Goal: Task Accomplishment & Management: Manage account settings

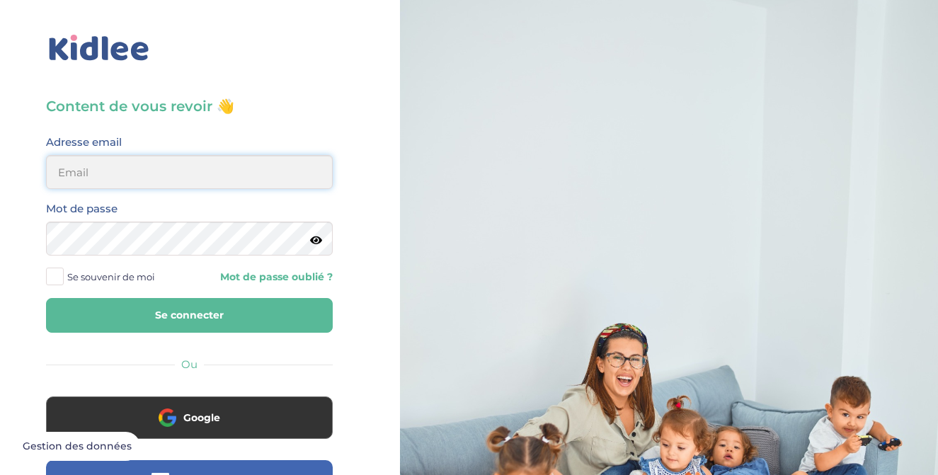
click at [123, 179] on input "email" at bounding box center [189, 172] width 287 height 34
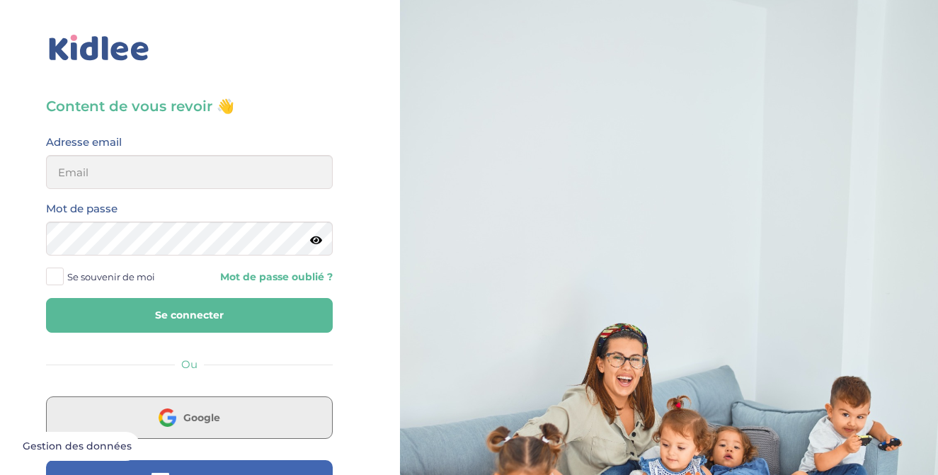
click at [200, 427] on button "Google" at bounding box center [189, 418] width 287 height 42
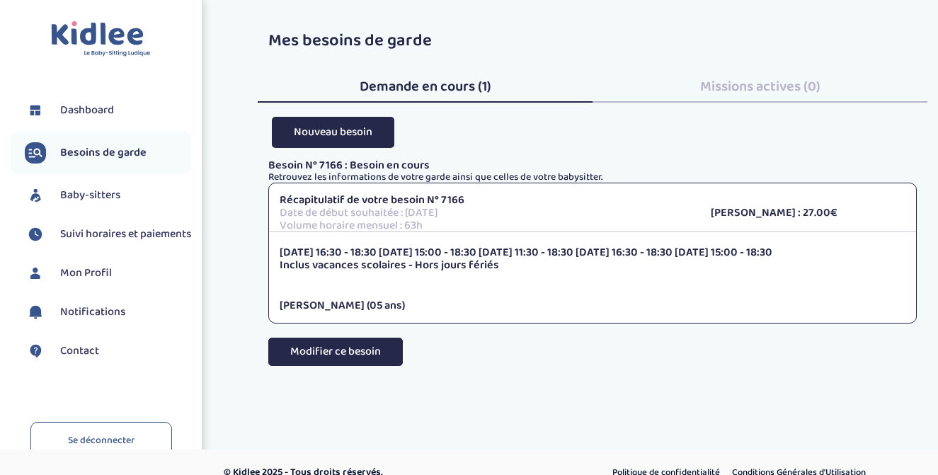
click at [364, 355] on button "Modifier ce besoin" at bounding box center [335, 352] width 135 height 28
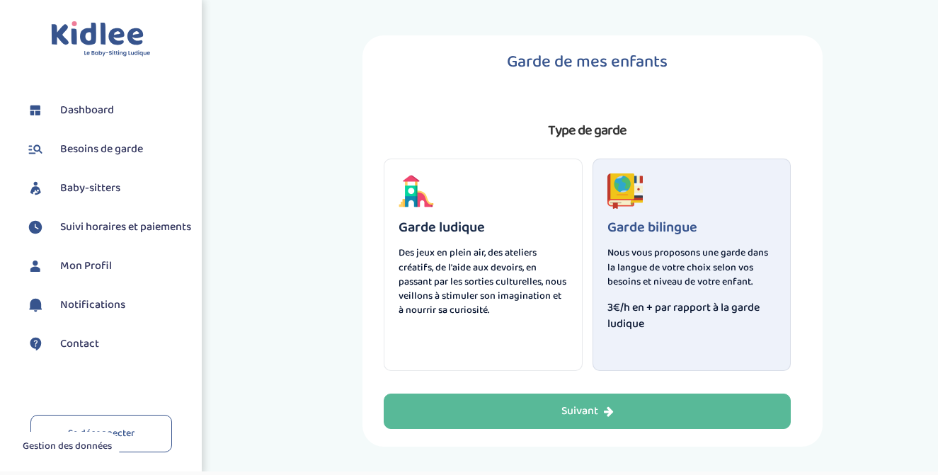
click at [421, 290] on p "Des jeux en plein air, des ateliers créatifs, de l'aide aux devoirs, en passant…" at bounding box center [483, 282] width 169 height 72
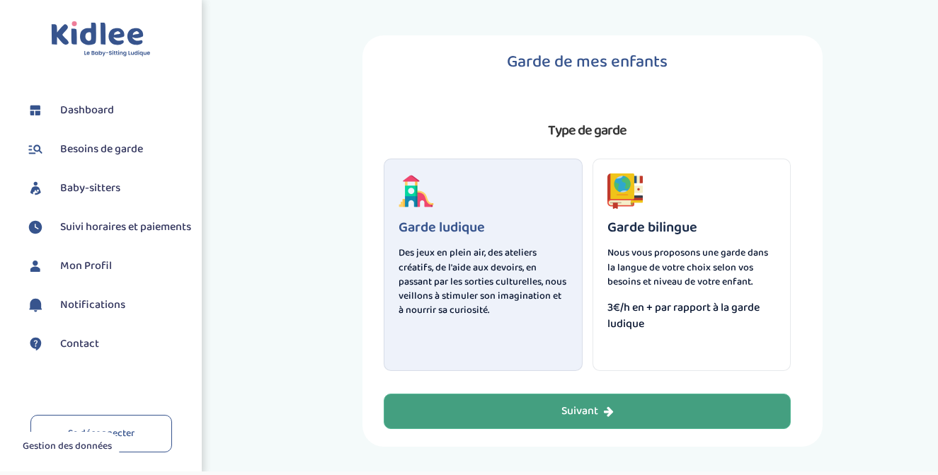
click at [535, 399] on button "Suivant" at bounding box center [587, 411] width 407 height 35
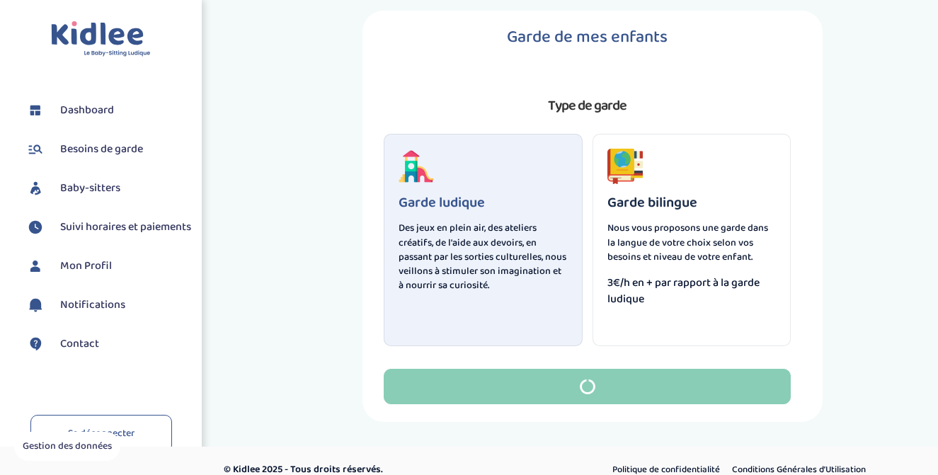
scroll to position [42, 0]
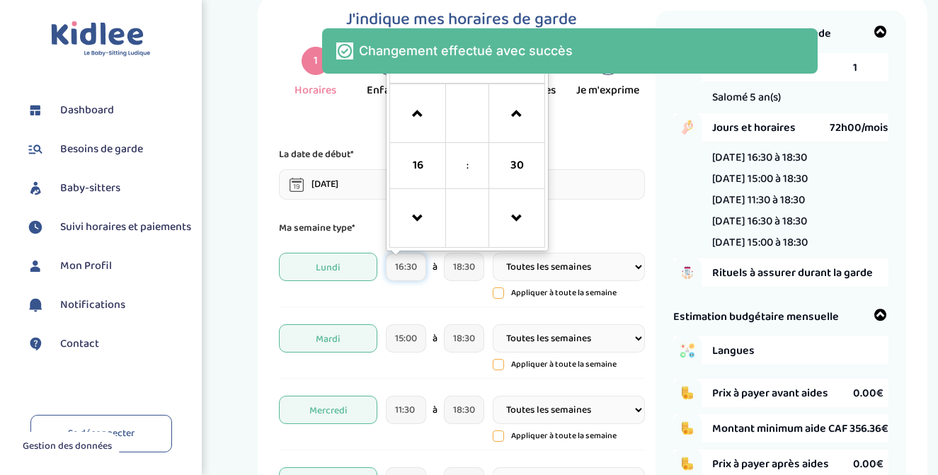
click at [404, 272] on input "16:30" at bounding box center [406, 267] width 40 height 28
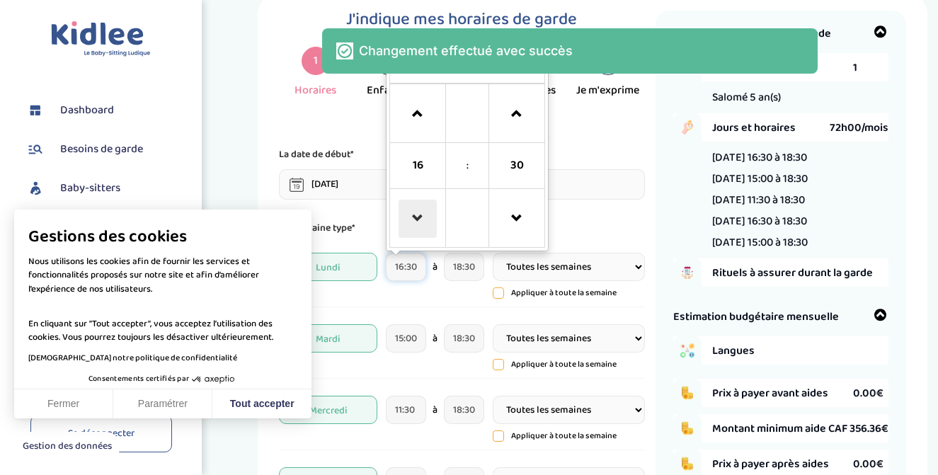
click at [415, 216] on span at bounding box center [418, 219] width 38 height 38
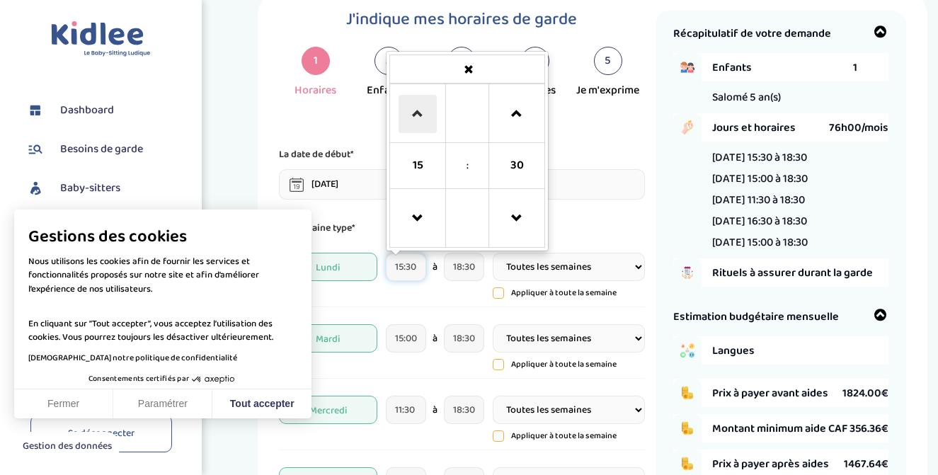
click at [429, 121] on span at bounding box center [418, 114] width 38 height 38
type input "16:30"
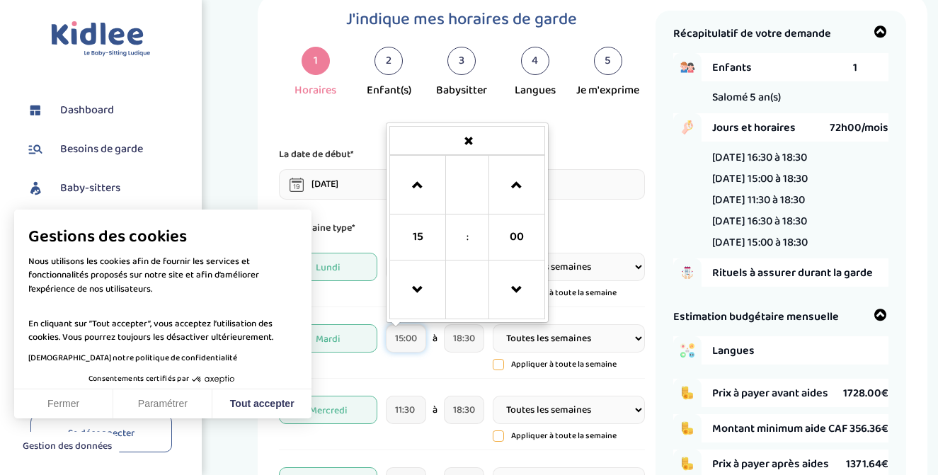
click at [405, 338] on input "15:00" at bounding box center [406, 338] width 40 height 28
click at [422, 200] on span at bounding box center [418, 185] width 38 height 38
click at [516, 198] on span at bounding box center [517, 185] width 38 height 38
type input "16:30"
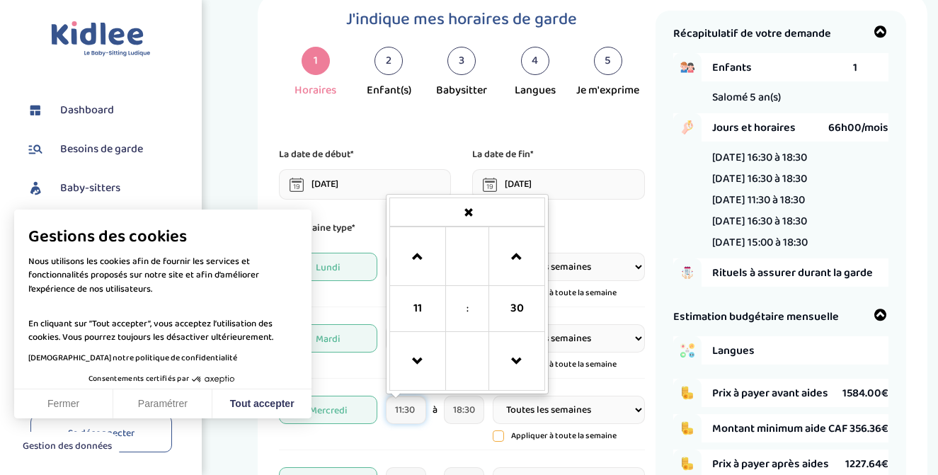
click at [417, 421] on input "11:30" at bounding box center [406, 410] width 40 height 28
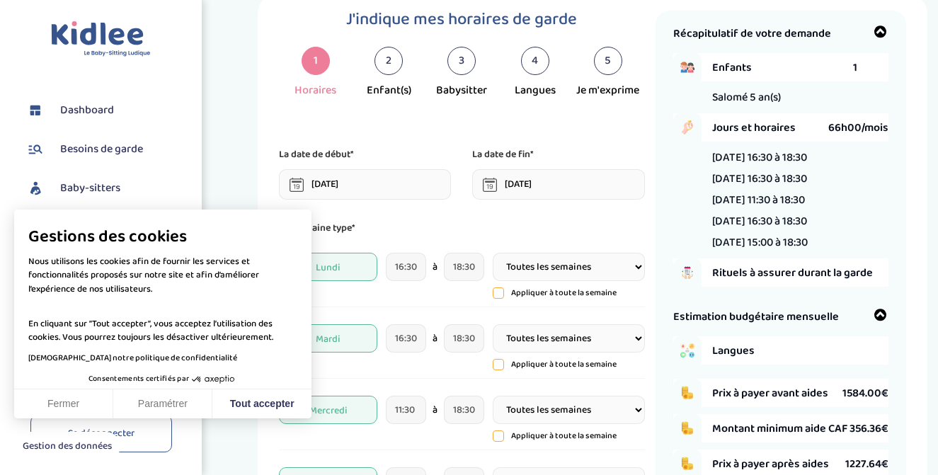
click at [428, 445] on div "Mercredi 11:30 à 18:30 Toutes les semaines Toutes les 2 semaines Tous les mois …" at bounding box center [461, 420] width 365 height 62
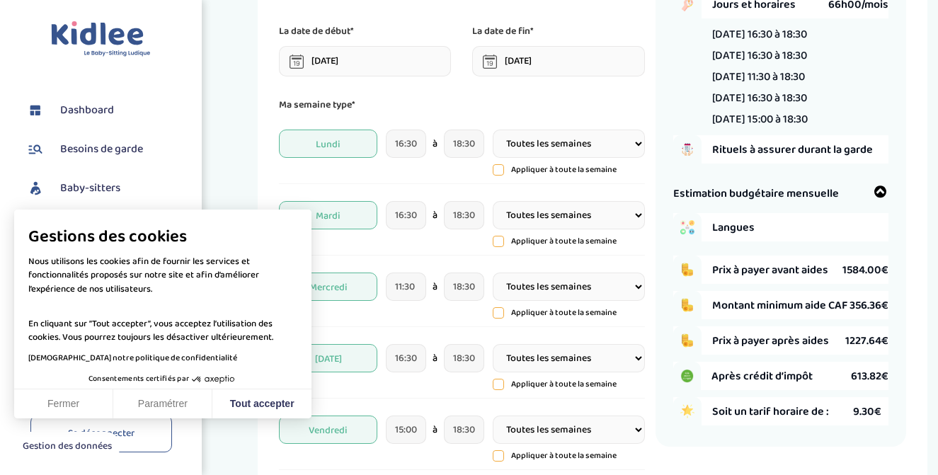
scroll to position [169, 0]
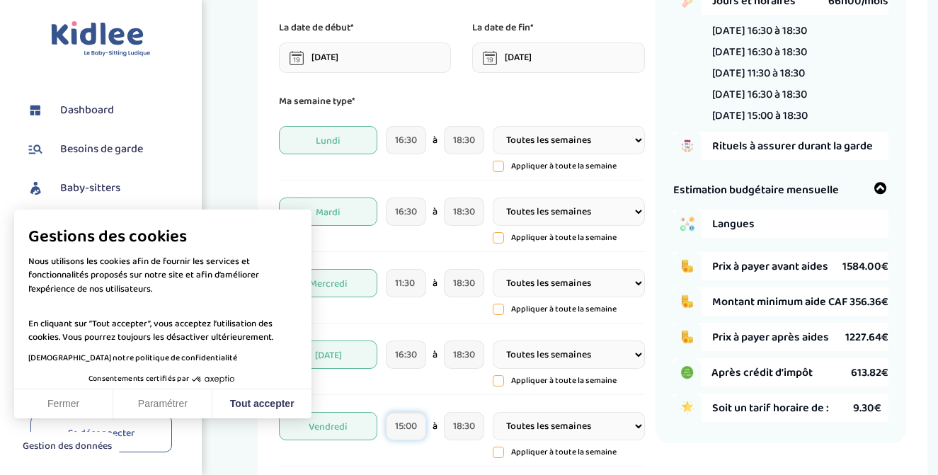
click at [404, 428] on input "15:00" at bounding box center [406, 426] width 40 height 28
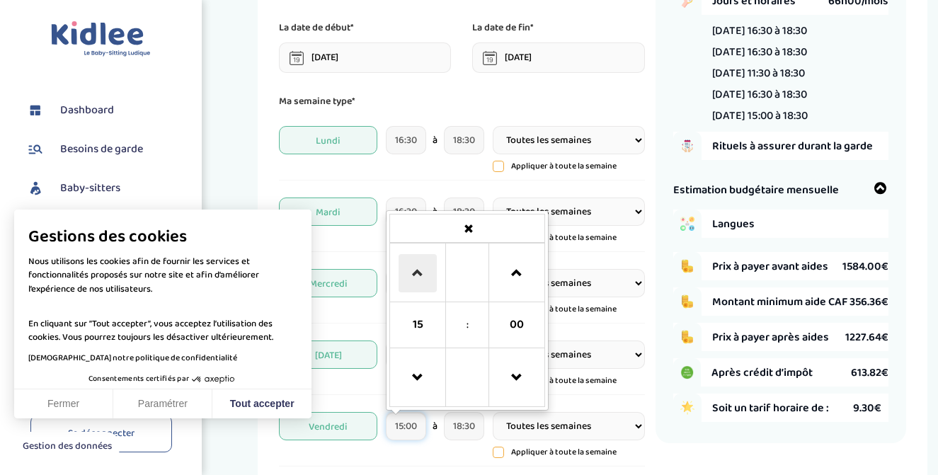
click at [423, 279] on span at bounding box center [418, 273] width 38 height 38
click at [416, 371] on span at bounding box center [418, 378] width 38 height 38
click at [516, 260] on span at bounding box center [517, 273] width 38 height 38
click at [515, 260] on span at bounding box center [517, 273] width 38 height 38
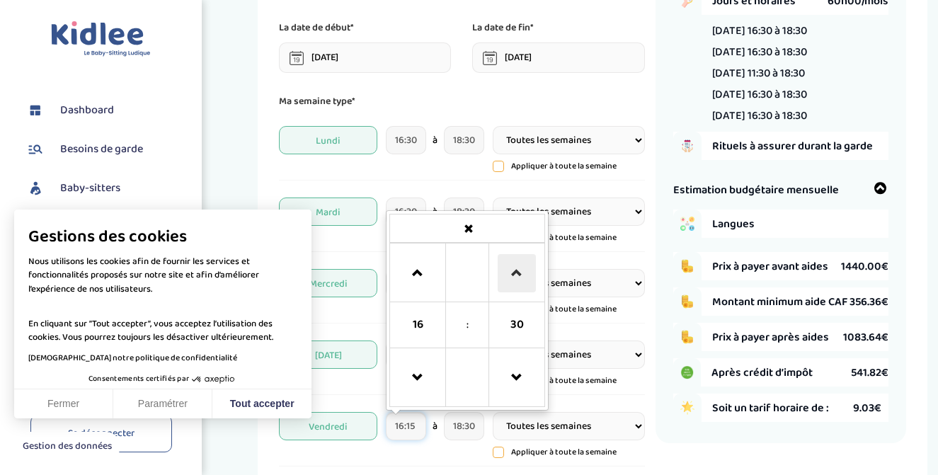
type input "16:30"
click at [761, 462] on div "Récapitulatif de votre demande Enfants 1 Salomé 5 an(s) Jours et horaires 60h00…" at bounding box center [781, 379] width 251 height 991
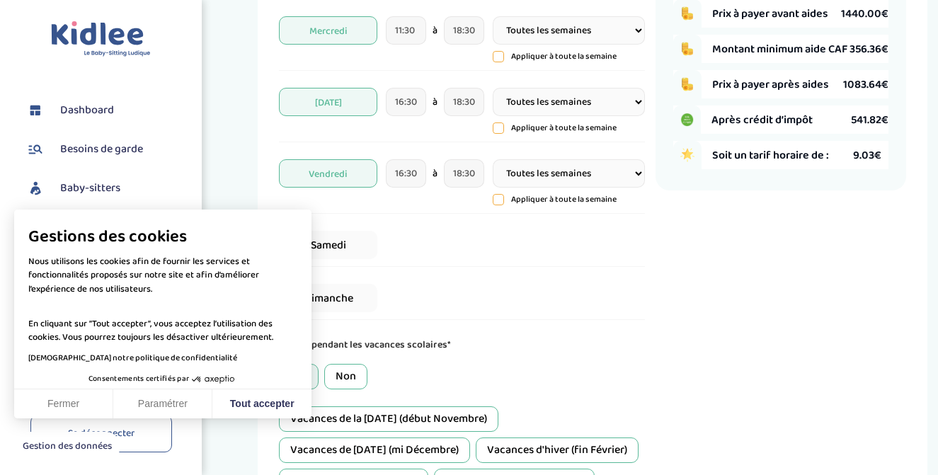
scroll to position [423, 0]
click at [261, 404] on button "Tout accepter" at bounding box center [261, 404] width 99 height 30
checkbox input "true"
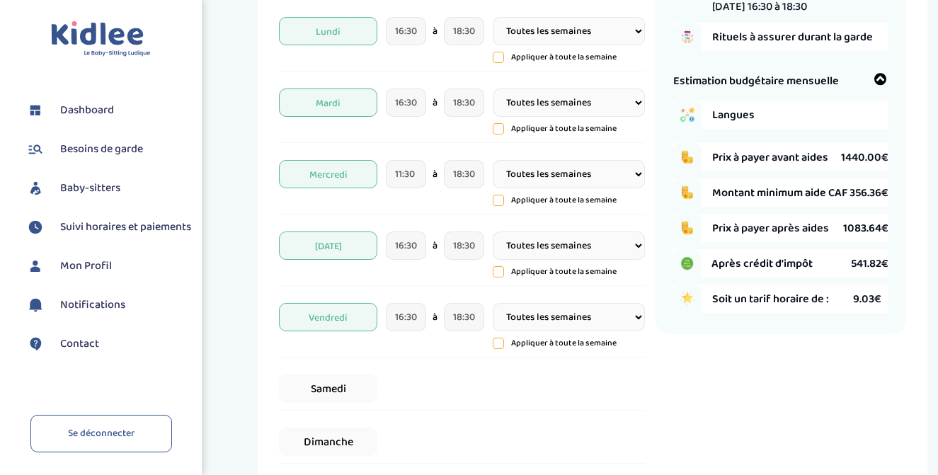
scroll to position [288, 0]
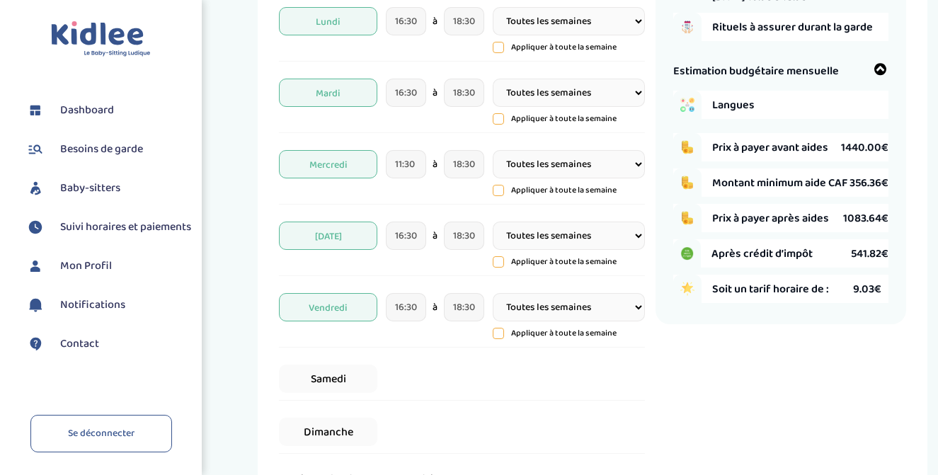
click at [770, 119] on div "Langues" at bounding box center [800, 105] width 176 height 28
click at [745, 98] on span "Langues" at bounding box center [782, 105] width 141 height 18
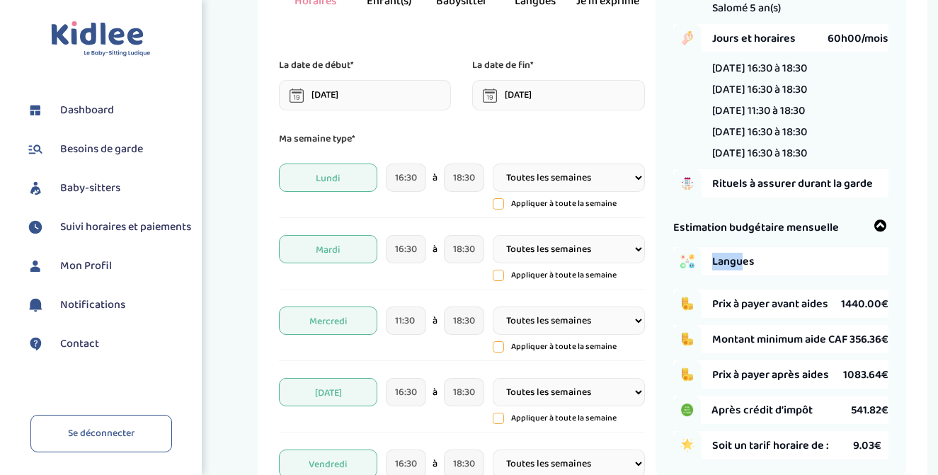
scroll to position [0, 0]
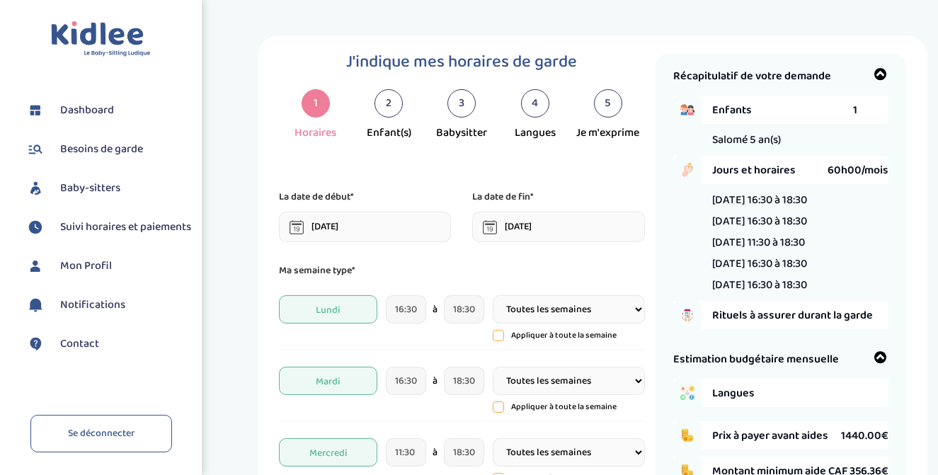
click at [390, 103] on div "2" at bounding box center [389, 103] width 28 height 28
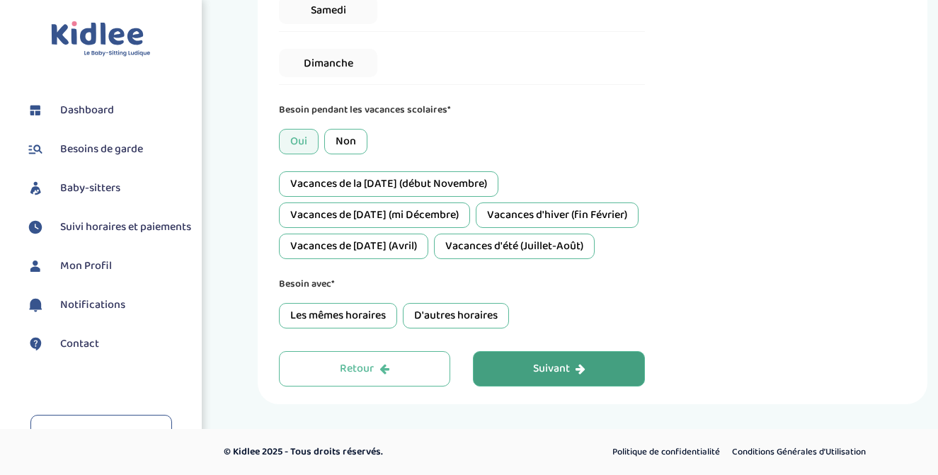
click at [538, 361] on div "Suivant" at bounding box center [559, 369] width 52 height 16
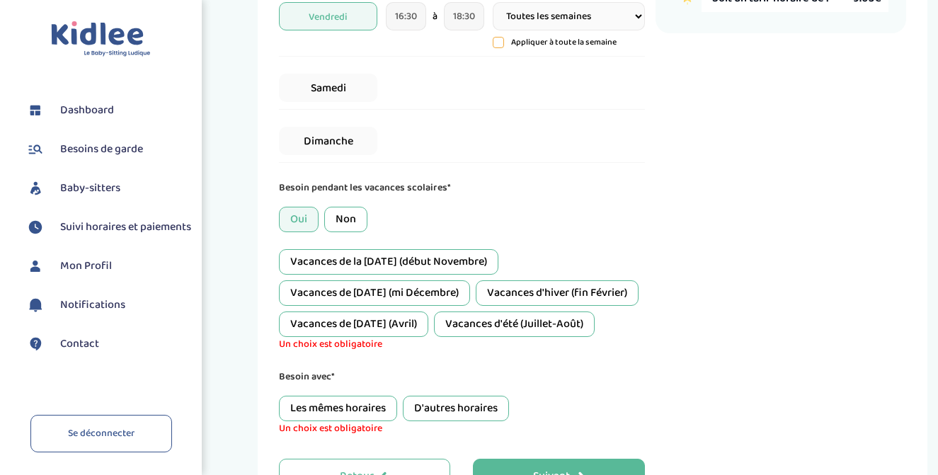
scroll to position [688, 0]
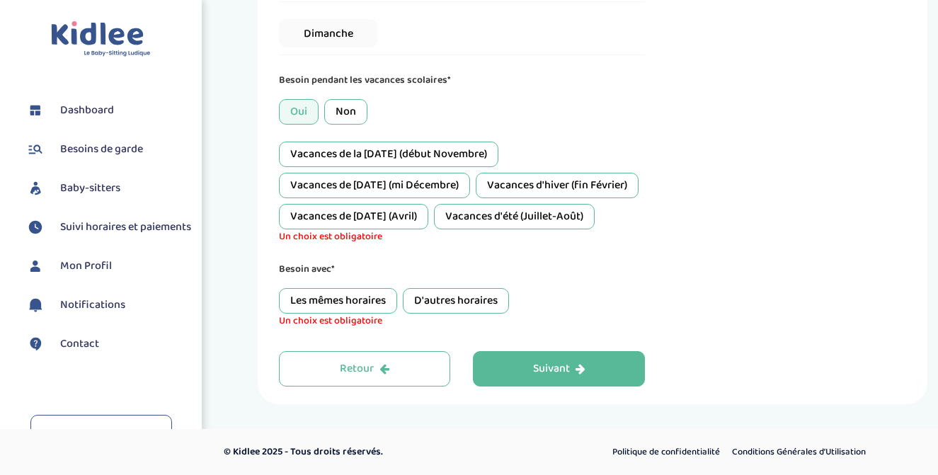
click at [331, 101] on div "Non" at bounding box center [345, 111] width 43 height 25
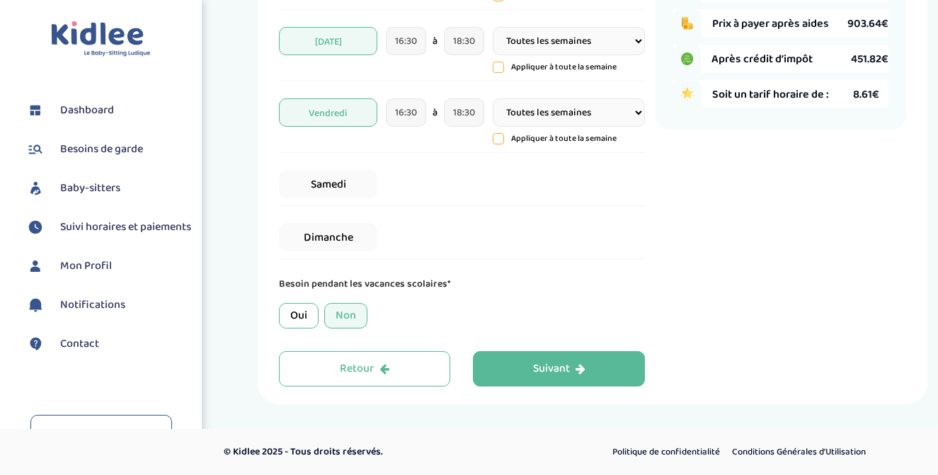
scroll to position [484, 0]
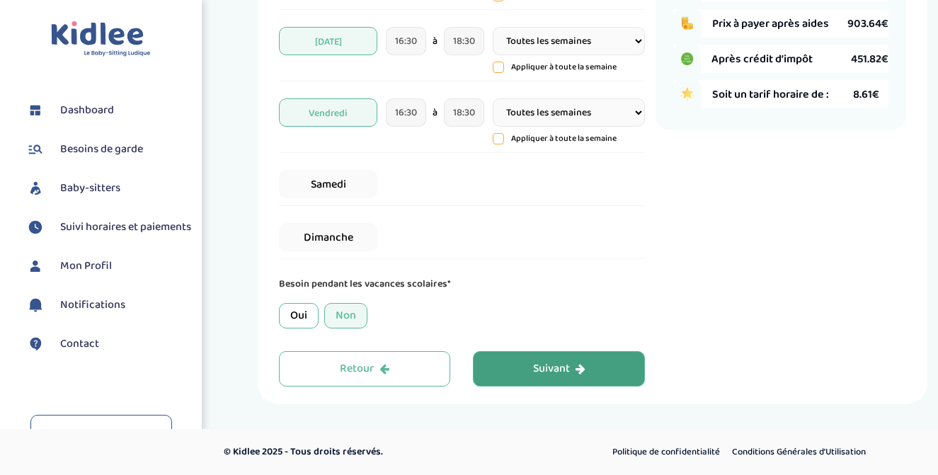
click at [546, 372] on div "Suivant" at bounding box center [559, 369] width 52 height 16
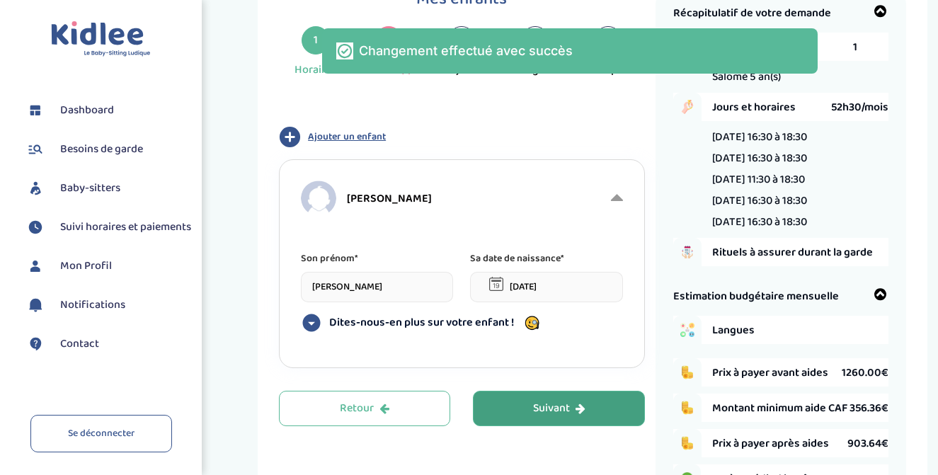
scroll to position [53, 0]
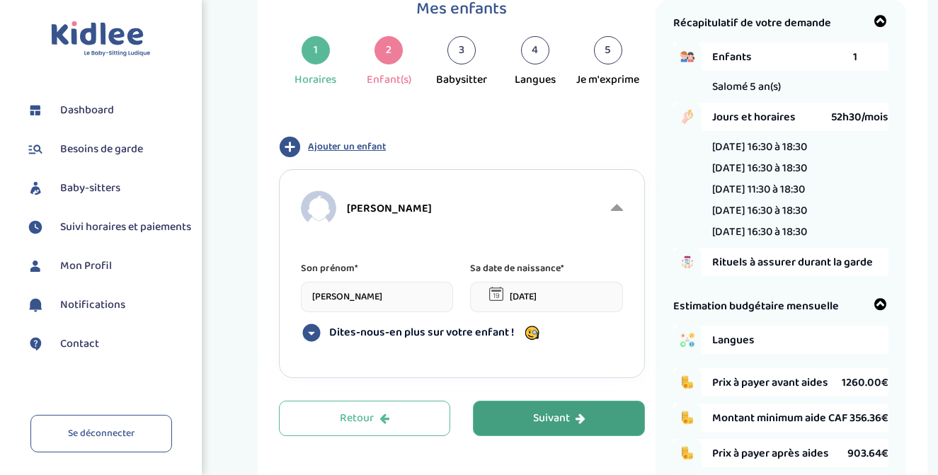
click at [568, 418] on div "Suivant" at bounding box center [559, 419] width 52 height 16
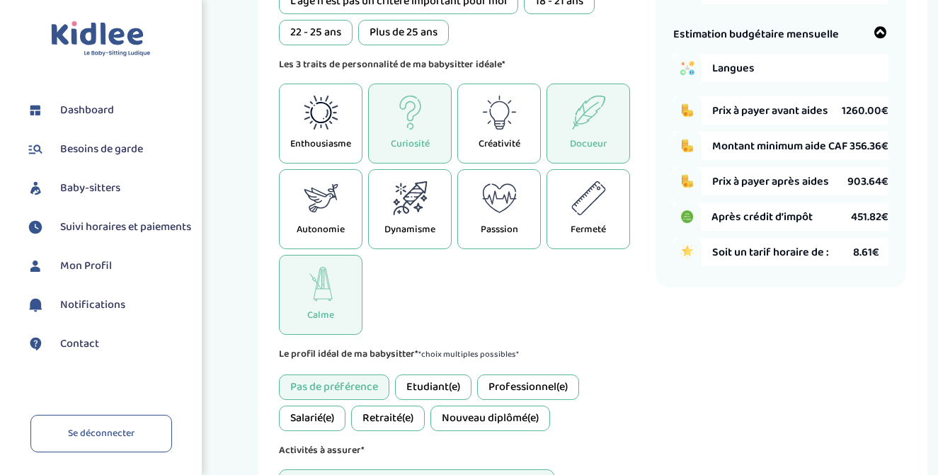
scroll to position [330, 0]
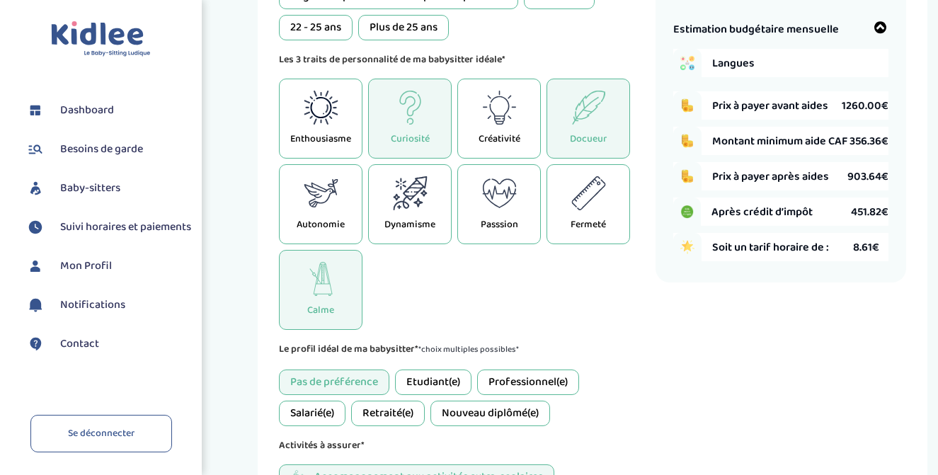
click at [314, 200] on icon at bounding box center [321, 193] width 35 height 34
click at [332, 210] on icon at bounding box center [321, 193] width 35 height 34
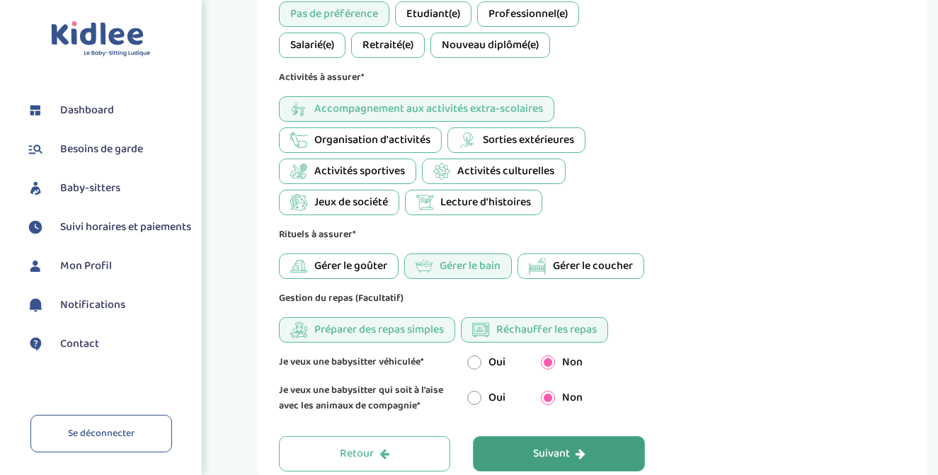
scroll to position [699, 0]
click at [393, 148] on span "Organisation d'activités" at bounding box center [372, 139] width 116 height 17
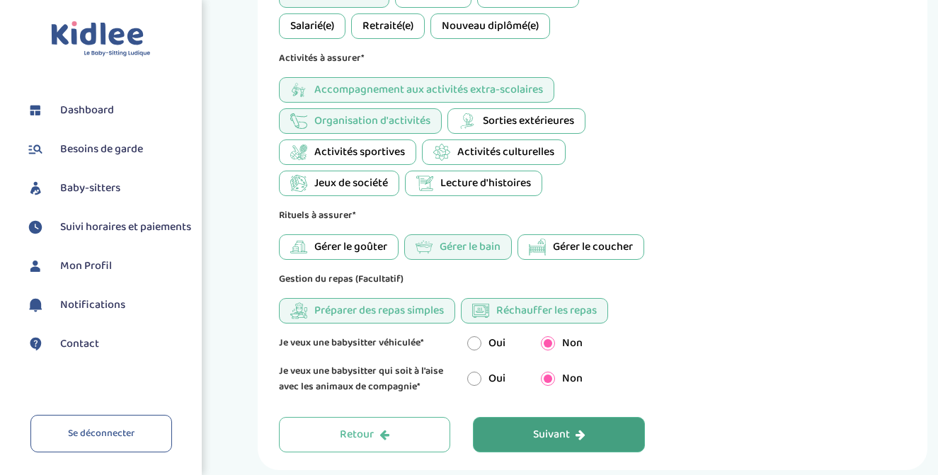
scroll to position [720, 0]
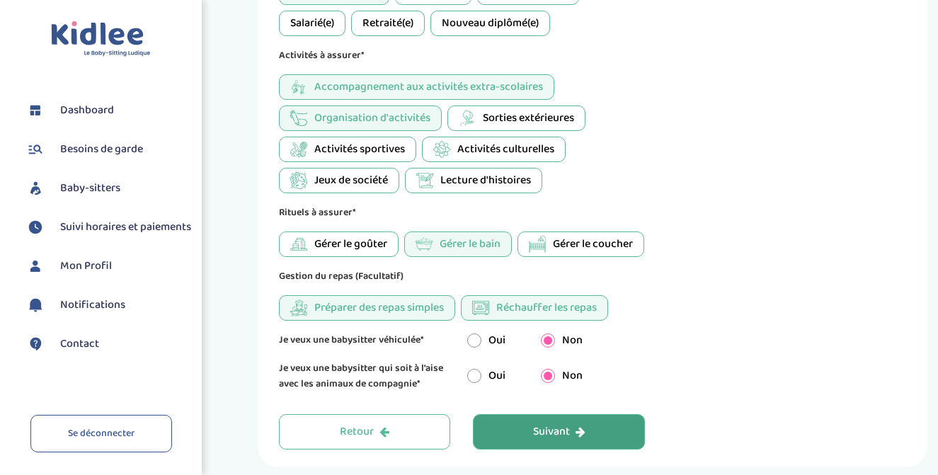
click at [300, 236] on div "Gérer le goûter" at bounding box center [339, 244] width 120 height 25
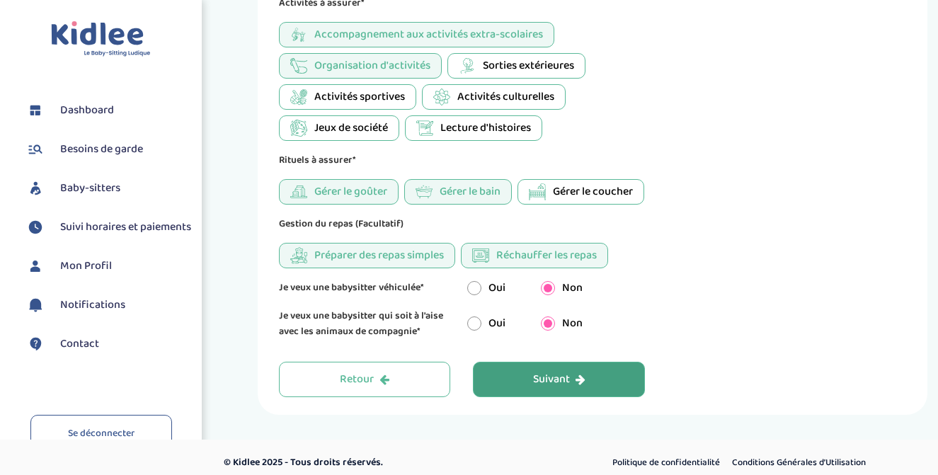
scroll to position [774, 0]
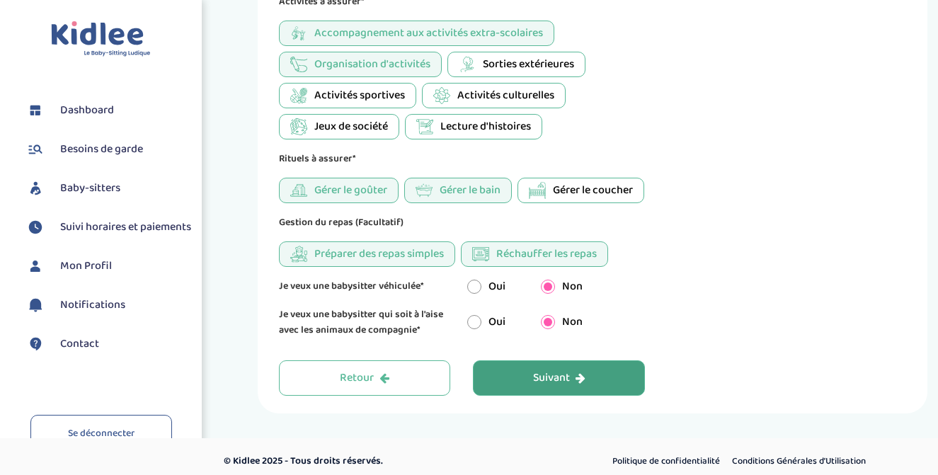
click at [554, 387] on div "Suivant" at bounding box center [559, 378] width 52 height 16
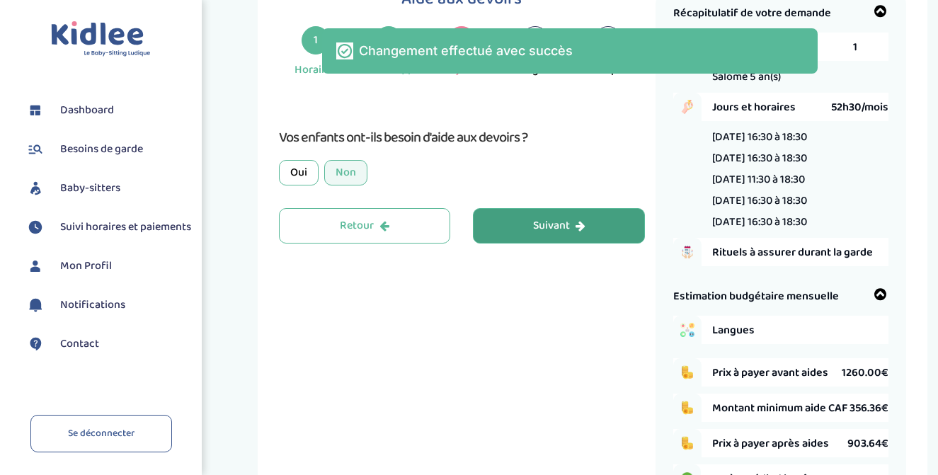
scroll to position [53, 0]
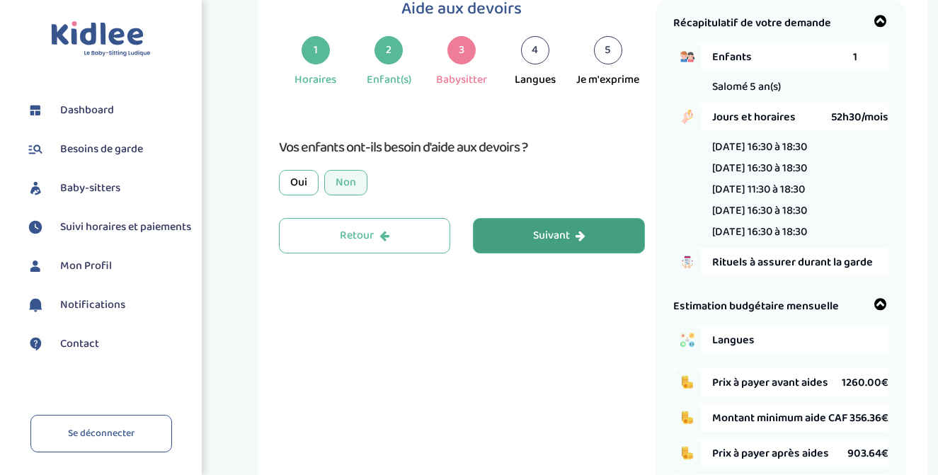
click at [552, 241] on div "Suivant" at bounding box center [559, 236] width 52 height 16
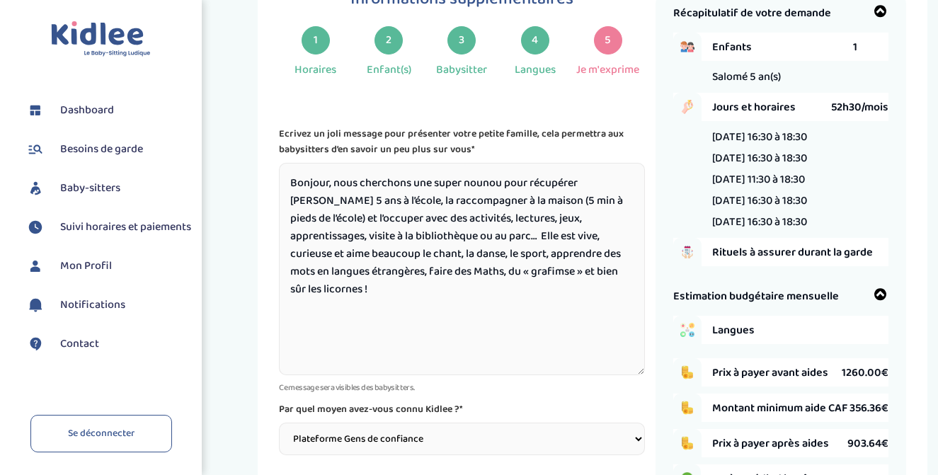
scroll to position [237, 0]
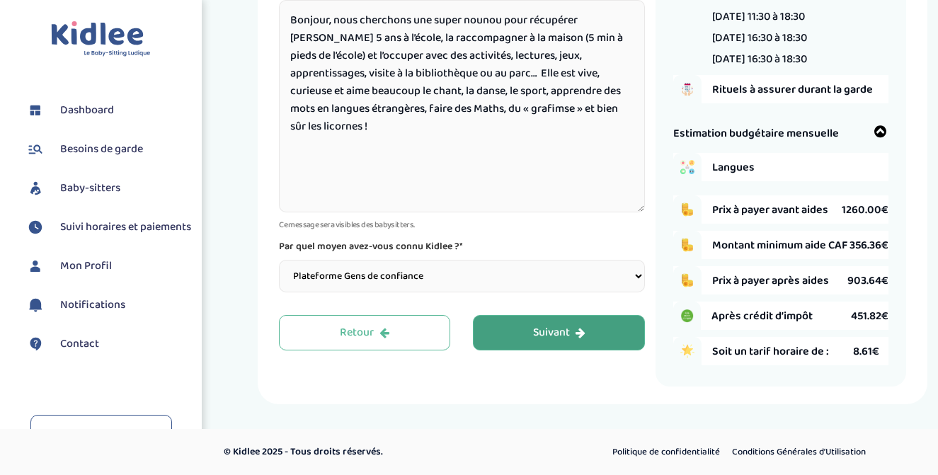
click at [550, 325] on div "Suivant" at bounding box center [559, 333] width 52 height 16
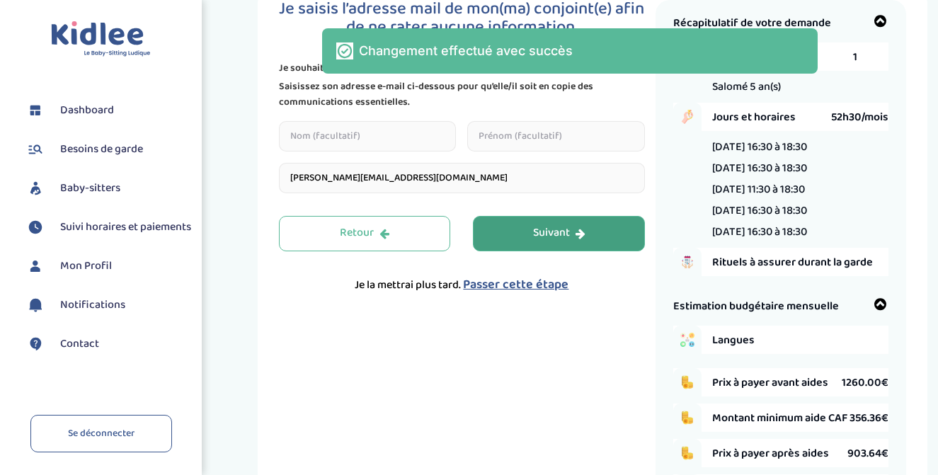
scroll to position [0, 0]
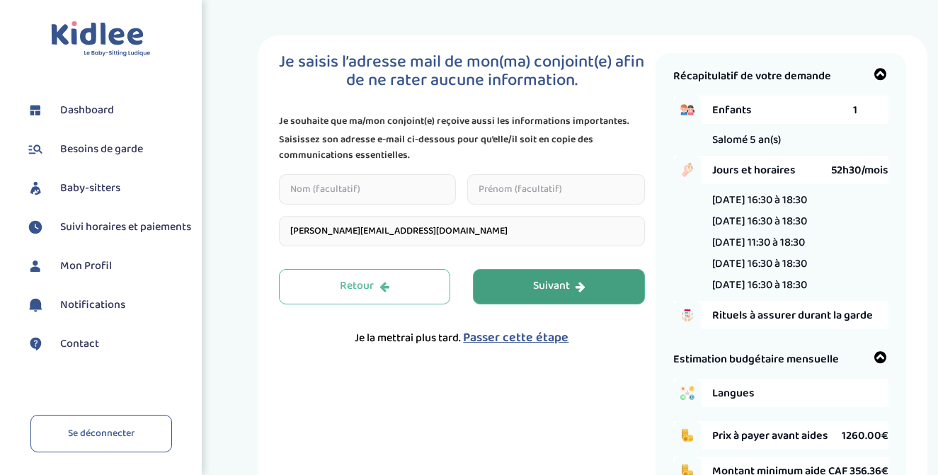
click at [560, 288] on div "Suivant" at bounding box center [559, 286] width 52 height 16
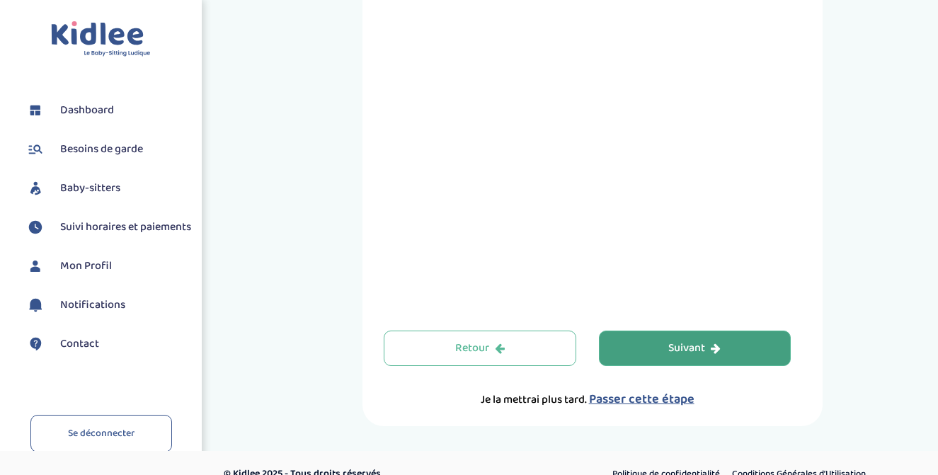
scroll to position [576, 0]
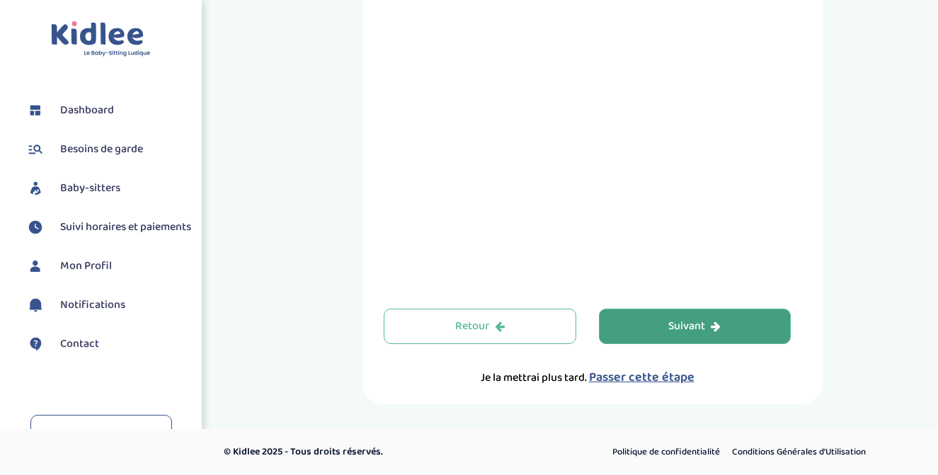
click at [619, 377] on span "Passer cette étape" at bounding box center [642, 378] width 106 height 20
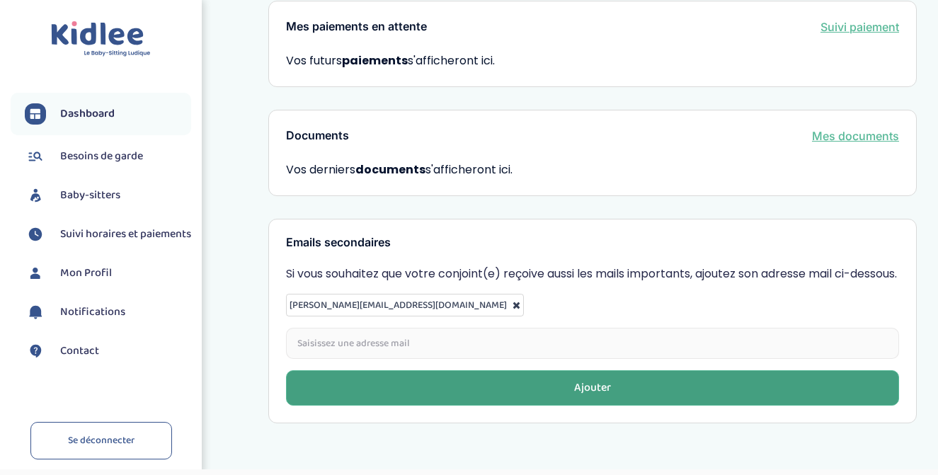
scroll to position [498, 0]
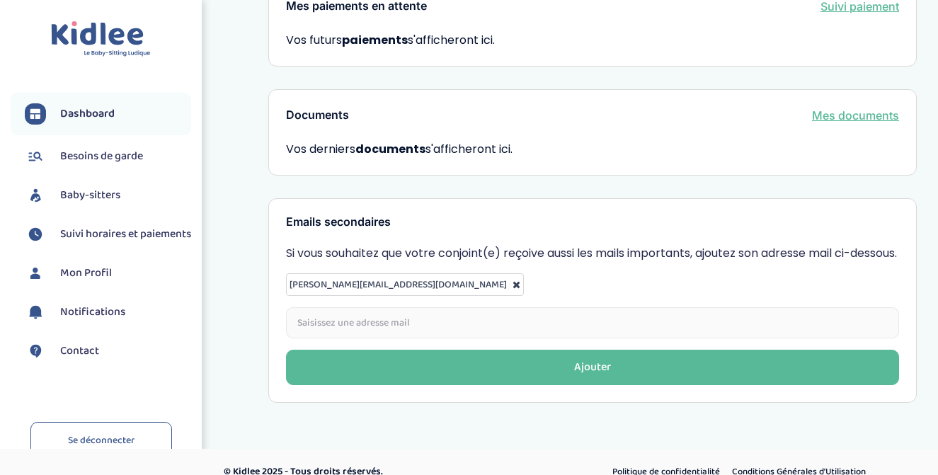
click at [86, 154] on span "Besoins de garde" at bounding box center [101, 156] width 83 height 17
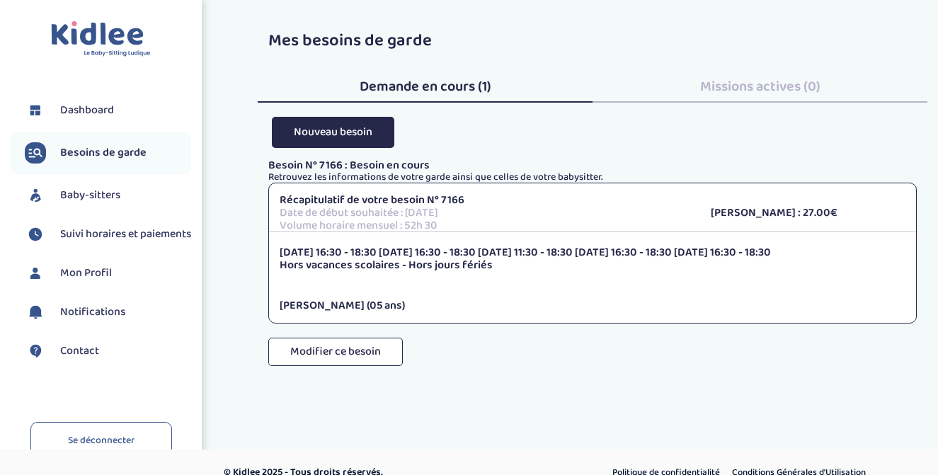
click at [79, 282] on span "Mon Profil" at bounding box center [86, 273] width 52 height 17
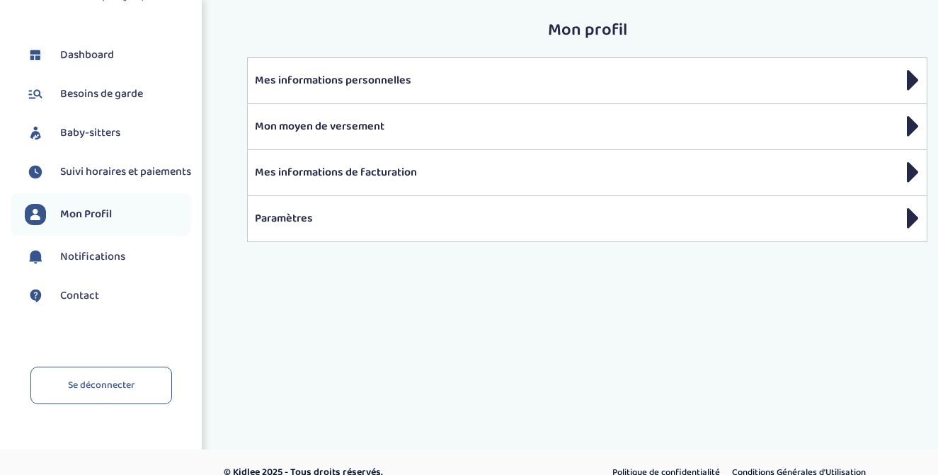
scroll to position [57, 0]
click at [78, 55] on span "Dashboard" at bounding box center [87, 55] width 54 height 17
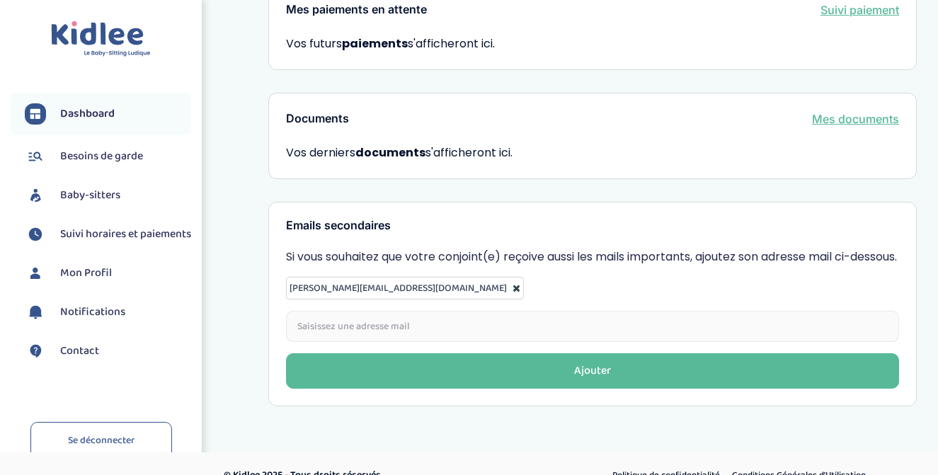
scroll to position [498, 0]
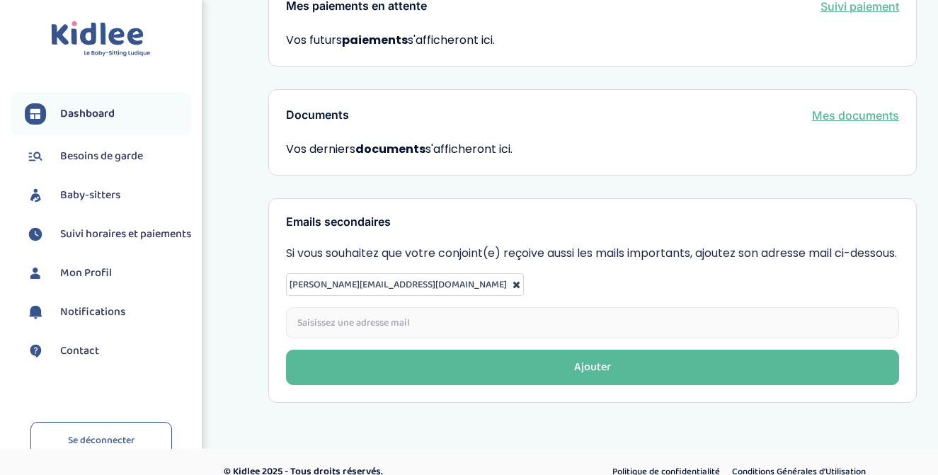
click at [76, 161] on span "Besoins de garde" at bounding box center [101, 156] width 83 height 17
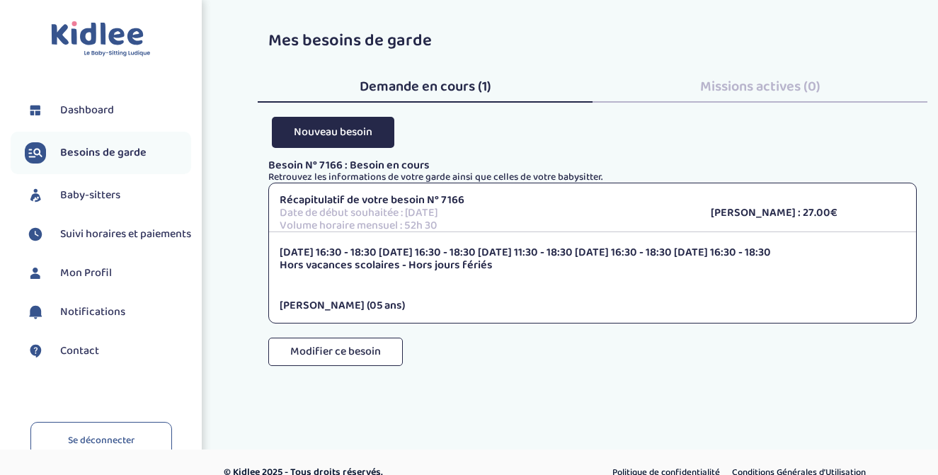
scroll to position [21, 0]
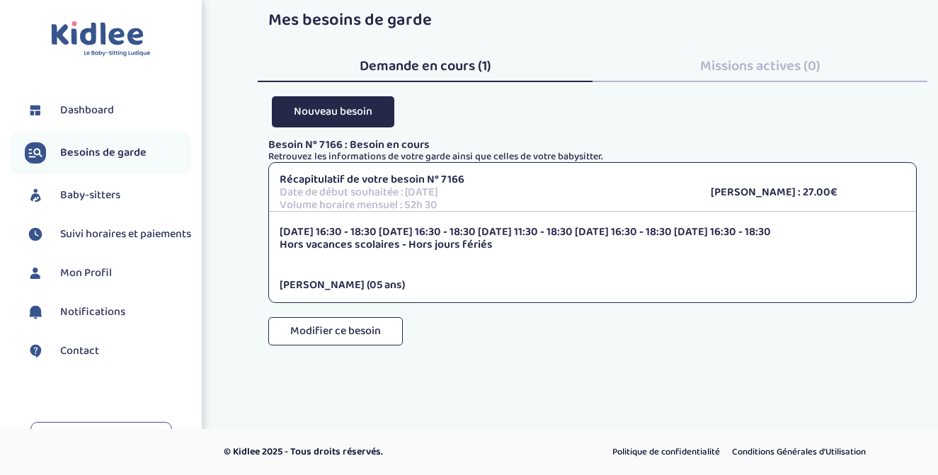
drag, startPoint x: 101, startPoint y: 198, endPoint x: 98, endPoint y: 219, distance: 20.8
click at [101, 198] on span "Baby-sitters" at bounding box center [90, 195] width 60 height 17
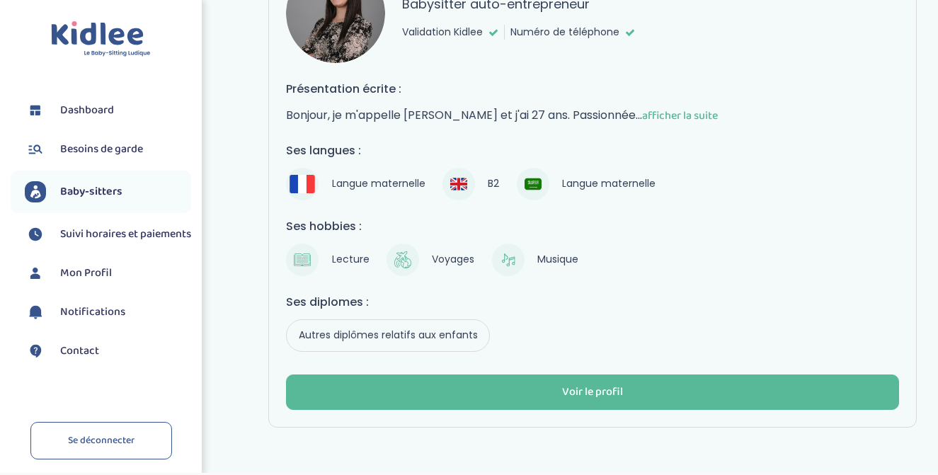
scroll to position [173, 0]
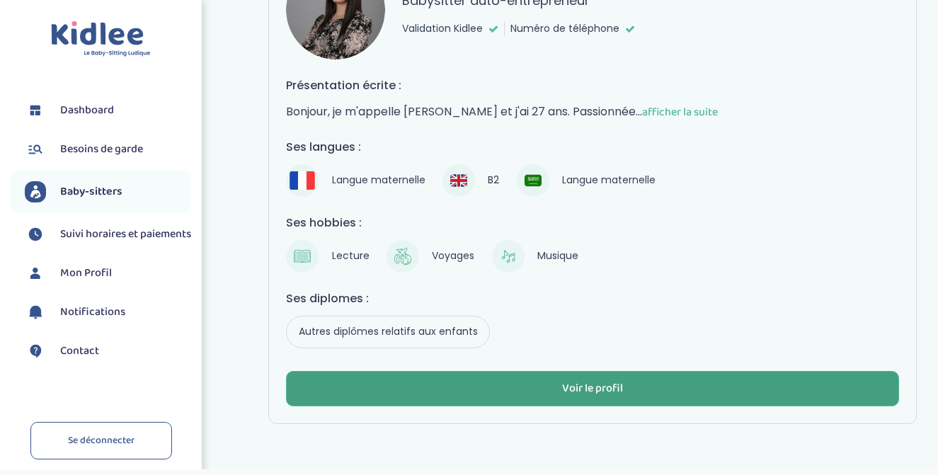
click at [625, 391] on button "Voir le profil" at bounding box center [592, 388] width 613 height 35
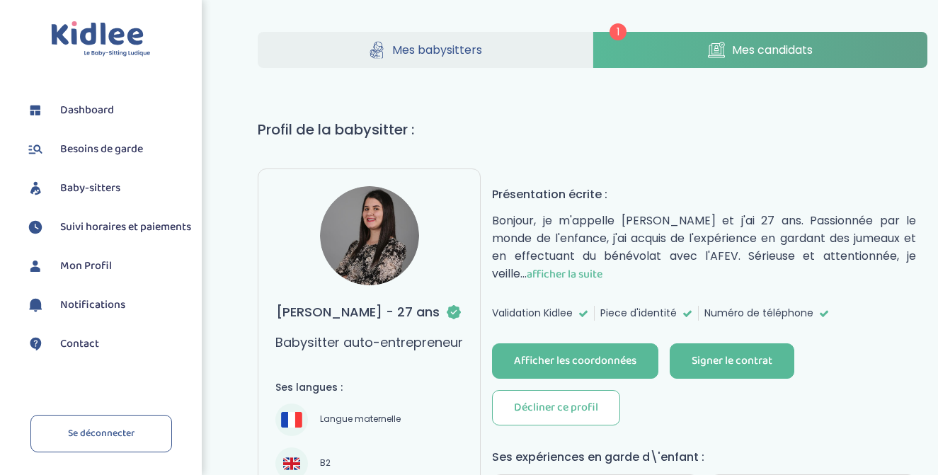
click at [541, 273] on span "afficher la suite" at bounding box center [565, 275] width 76 height 18
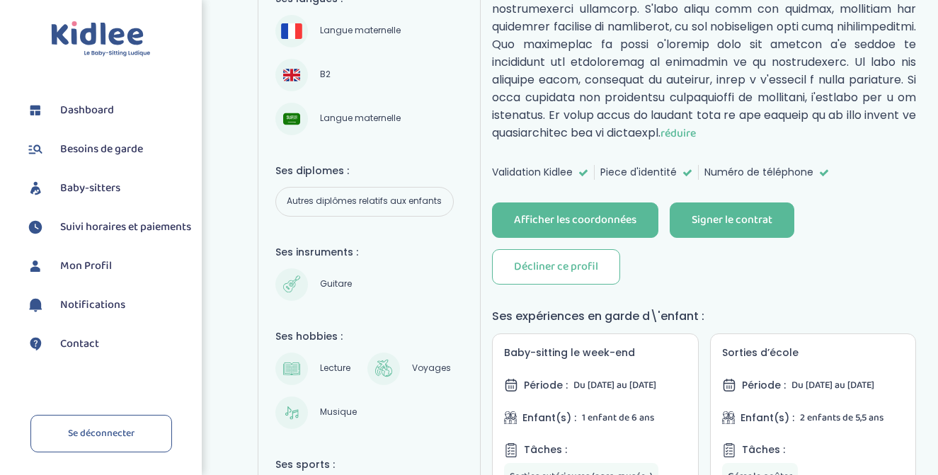
scroll to position [393, 0]
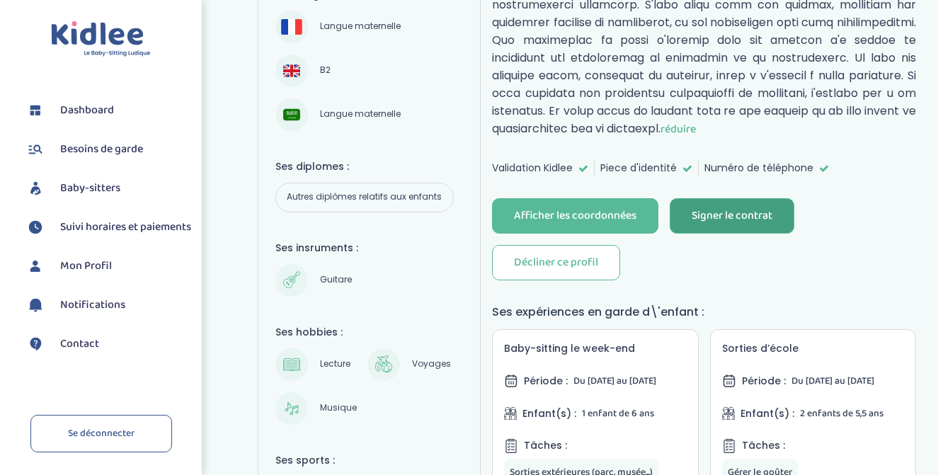
click at [706, 208] on div "Signer le contrat" at bounding box center [732, 216] width 81 height 16
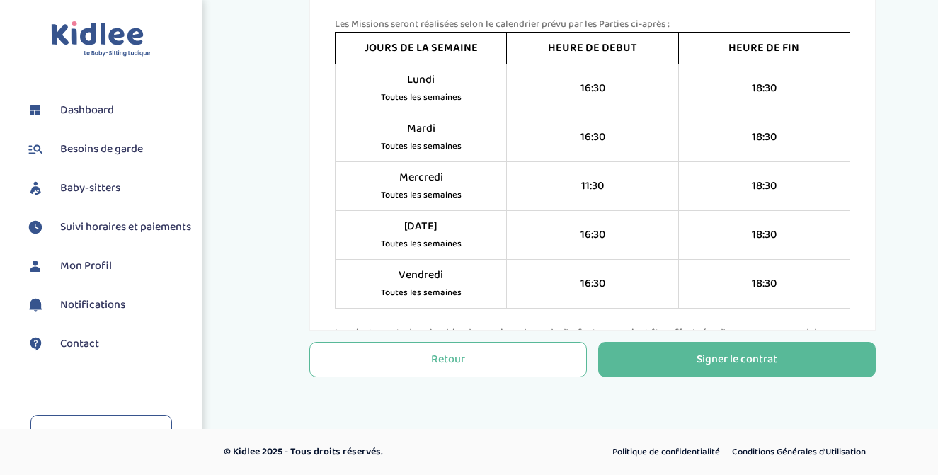
scroll to position [1117, 0]
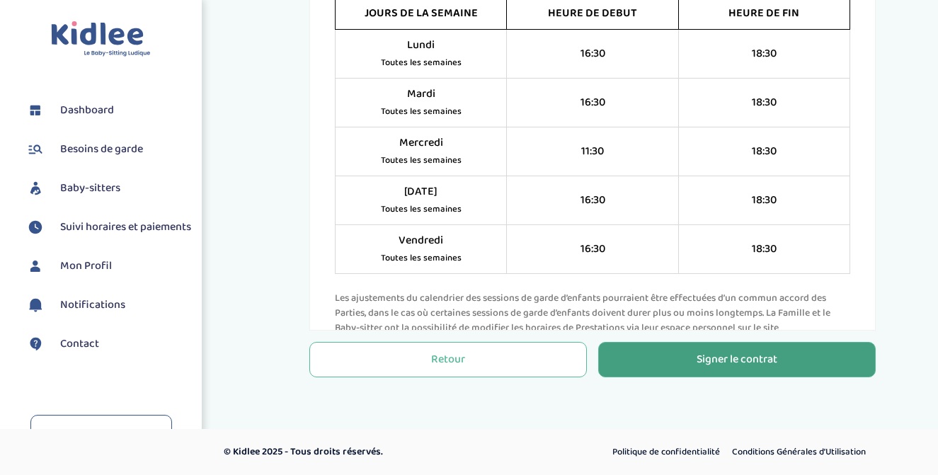
click at [706, 352] on div "Signer le contrat" at bounding box center [737, 360] width 81 height 16
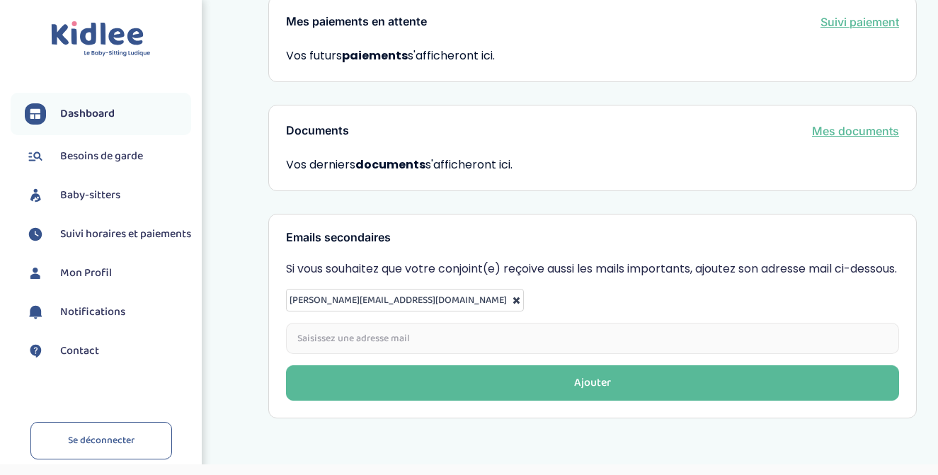
scroll to position [489, 0]
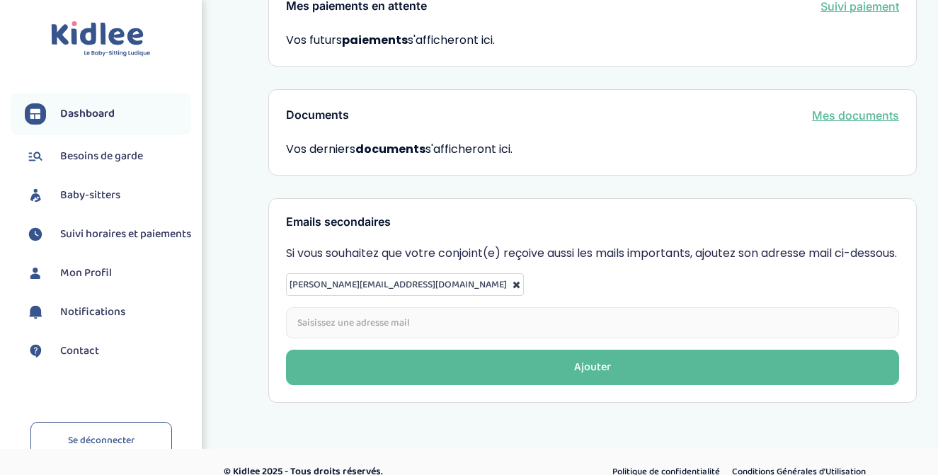
drag, startPoint x: 99, startPoint y: 144, endPoint x: 99, endPoint y: 154, distance: 9.9
click at [99, 145] on li "Besoins de garde" at bounding box center [101, 156] width 181 height 35
click at [101, 161] on span "Besoins de garde" at bounding box center [101, 156] width 83 height 17
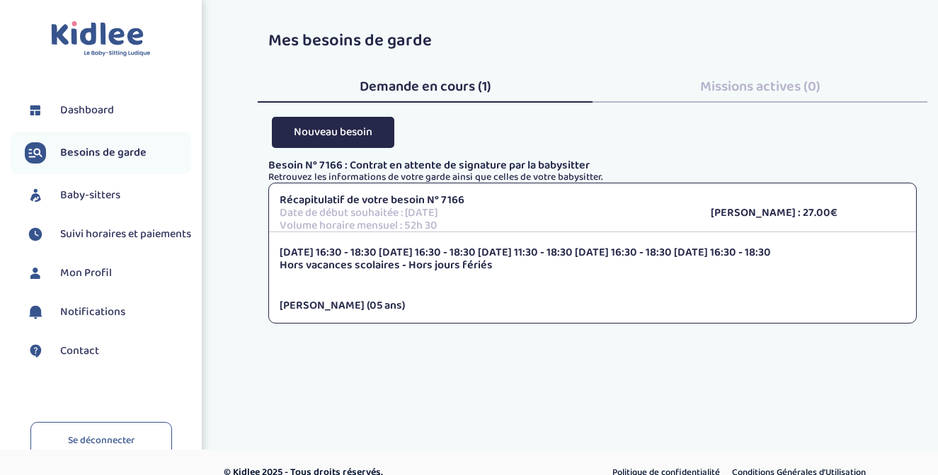
scroll to position [68, 0]
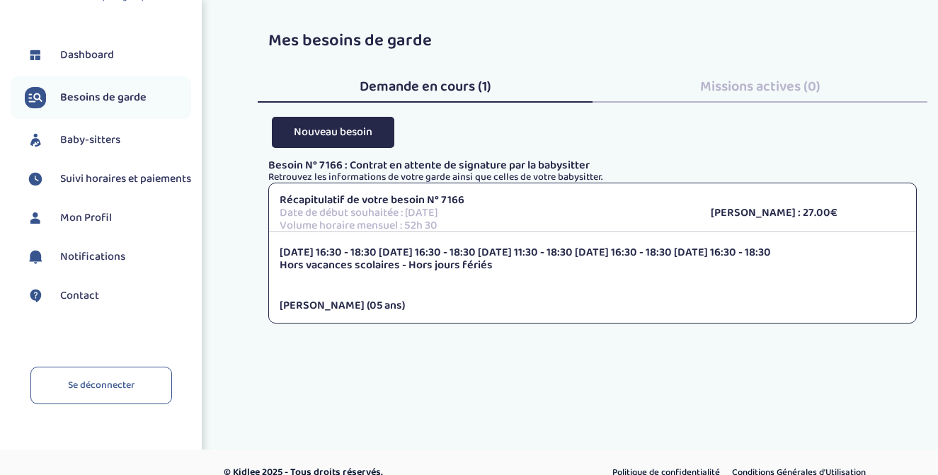
click at [89, 47] on span "Dashboard" at bounding box center [87, 55] width 54 height 17
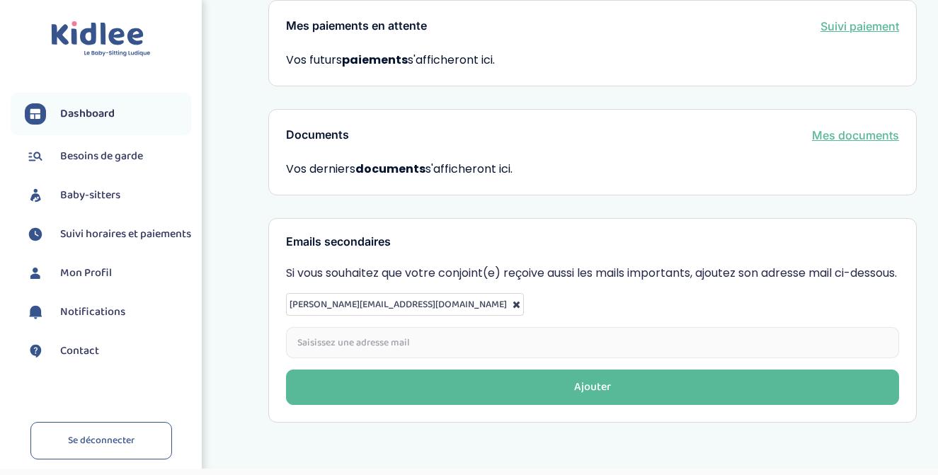
scroll to position [472, 0]
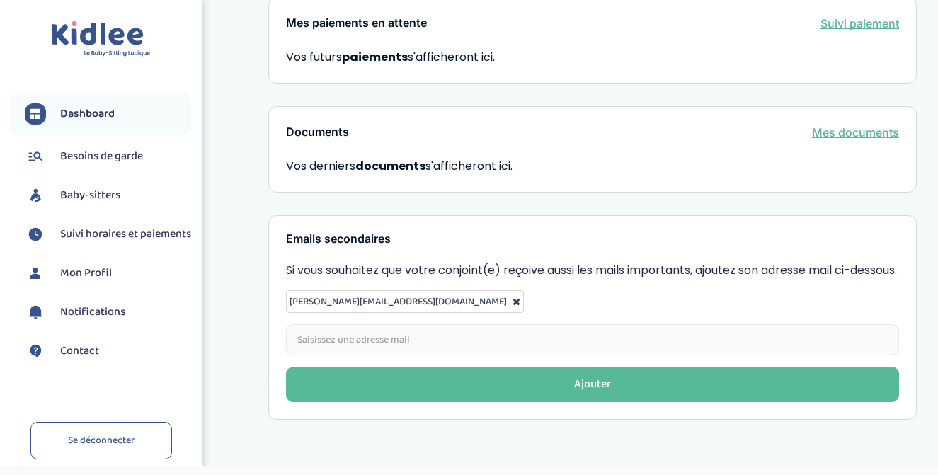
click at [76, 155] on span "Besoins de garde" at bounding box center [101, 156] width 83 height 17
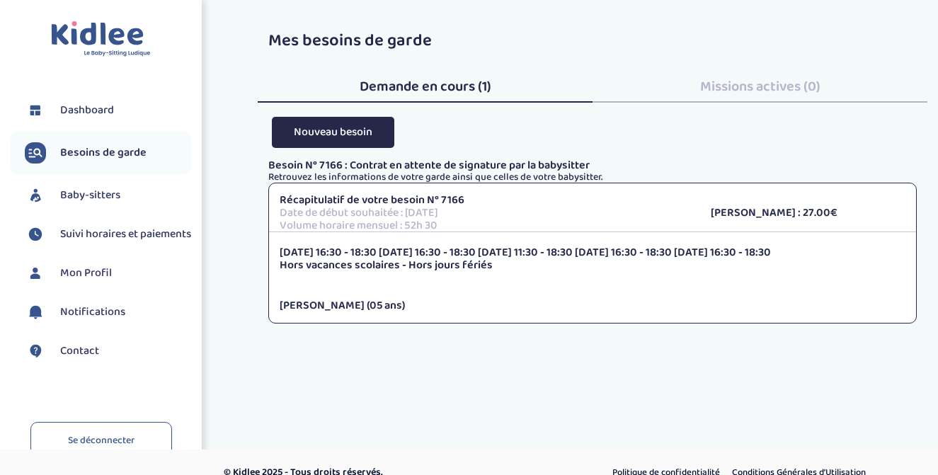
click at [76, 200] on span "Baby-sitters" at bounding box center [90, 195] width 60 height 17
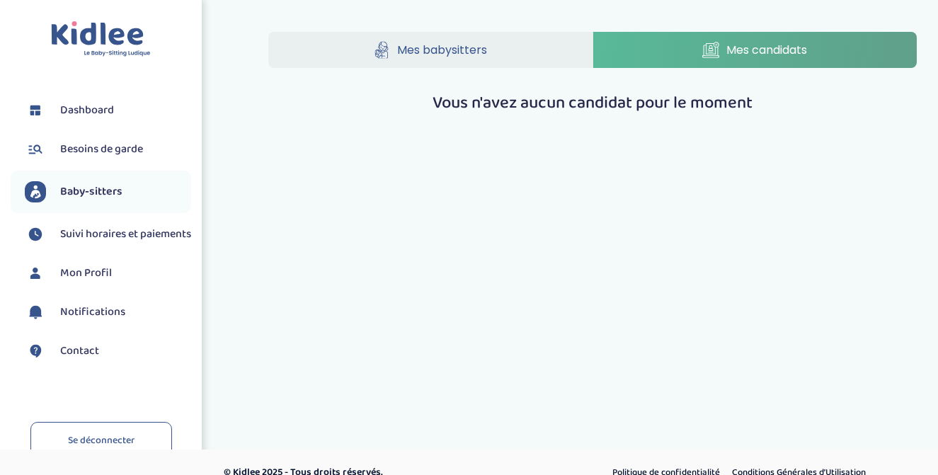
click at [69, 230] on span "Suivi horaires et paiements" at bounding box center [125, 234] width 131 height 17
